Goal: Connect with others

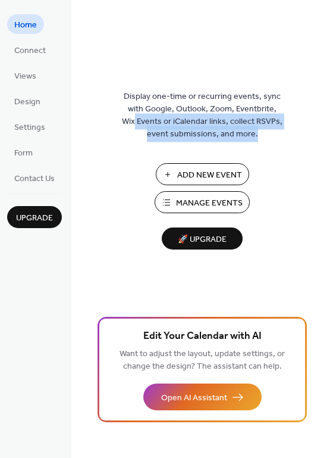
drag, startPoint x: 329, startPoint y: 105, endPoint x: 331, endPoint y: 183, distance: 78.6
click at [331, 183] on div "Display one-time or recurring events, sync with Google, Outlook, Zoom, Eventbri…" at bounding box center [202, 248] width 262 height 419
click at [28, 52] on span "Connect" at bounding box center [30, 51] width 32 height 12
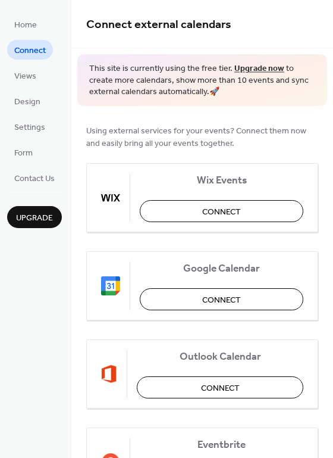
click at [207, 205] on span "Connect" at bounding box center [221, 211] width 39 height 12
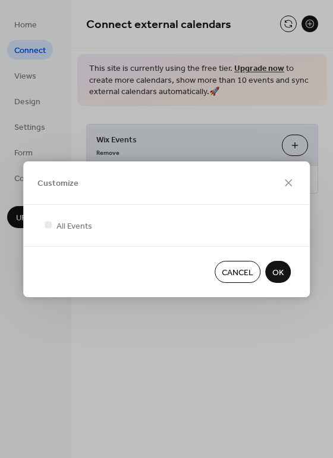
click at [278, 271] on span "OK" at bounding box center [278, 272] width 11 height 12
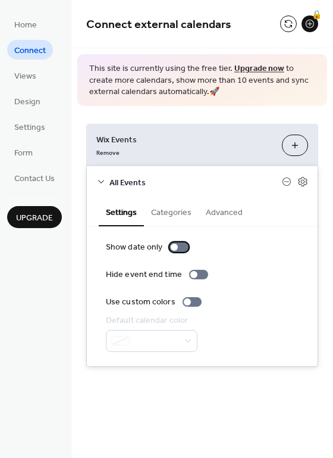
click at [179, 246] on div at bounding box center [179, 247] width 19 height 10
click at [177, 242] on div at bounding box center [179, 247] width 19 height 10
click at [192, 299] on div at bounding box center [192, 302] width 19 height 10
click at [32, 20] on span "Home" at bounding box center [25, 25] width 23 height 12
